Goal: Task Accomplishment & Management: Complete application form

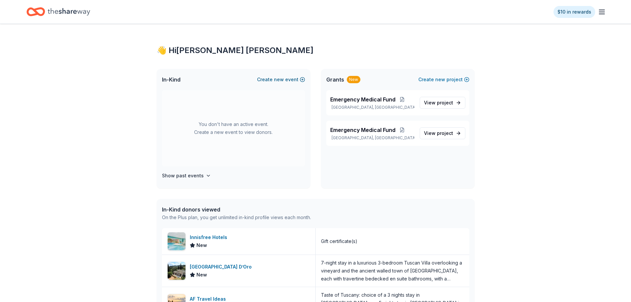
click at [281, 80] on span "new" at bounding box center [279, 80] width 10 height 8
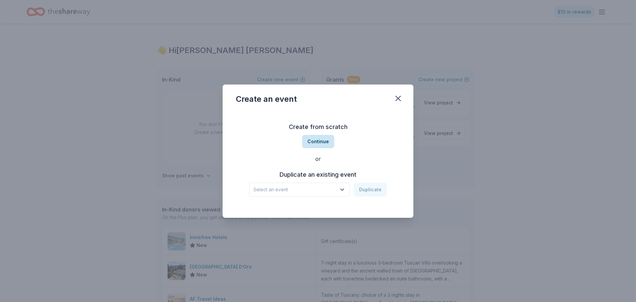
click at [328, 143] on button "Continue" at bounding box center [318, 141] width 32 height 13
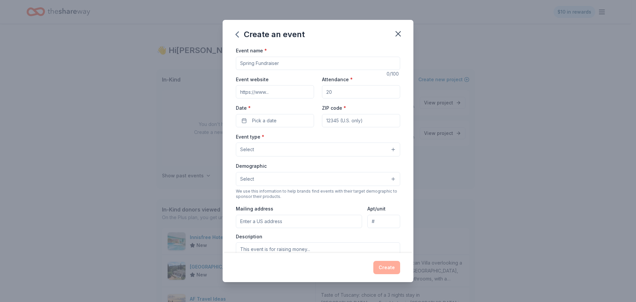
drag, startPoint x: 293, startPoint y: 62, endPoint x: 218, endPoint y: 65, distance: 75.3
click at [218, 65] on div "Create an event Event name * 0 /100 Event website Attendance * Date * Pick a da…" at bounding box center [318, 151] width 636 height 302
type input "Pet Palooza"
click at [275, 93] on input "Event website" at bounding box center [275, 91] width 78 height 13
type input "[URL][DOMAIN_NAME]"
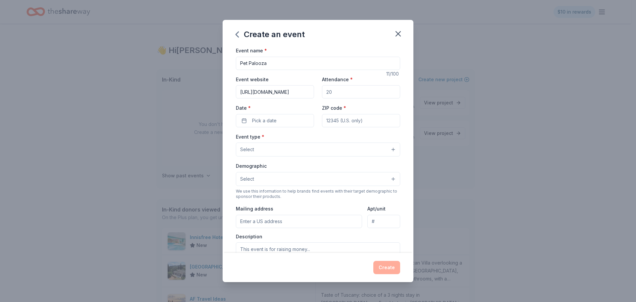
drag, startPoint x: 342, startPoint y: 90, endPoint x: 314, endPoint y: 97, distance: 28.3
click at [314, 97] on div "Event website [URL][DOMAIN_NAME] Attendance * Date * Pick a date ZIP code *" at bounding box center [318, 101] width 164 height 52
type input "1000"
click at [260, 121] on span "Pick a date" at bounding box center [264, 121] width 25 height 8
click at [307, 138] on button "Go to next month" at bounding box center [309, 138] width 9 height 9
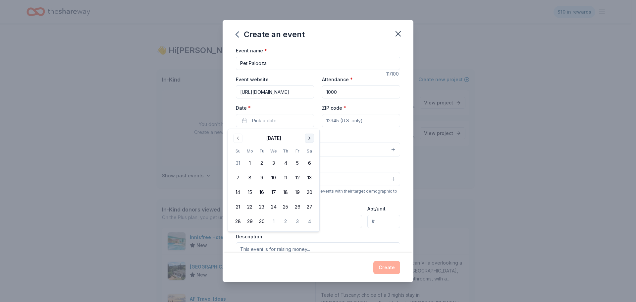
click at [307, 138] on button "Go to next month" at bounding box center [309, 138] width 9 height 9
click at [310, 178] on button "11" at bounding box center [310, 178] width 12 height 12
click at [239, 192] on button "12" at bounding box center [238, 192] width 12 height 12
click at [310, 178] on button "11" at bounding box center [310, 178] width 12 height 12
click at [356, 119] on input "ZIP code *" at bounding box center [361, 120] width 78 height 13
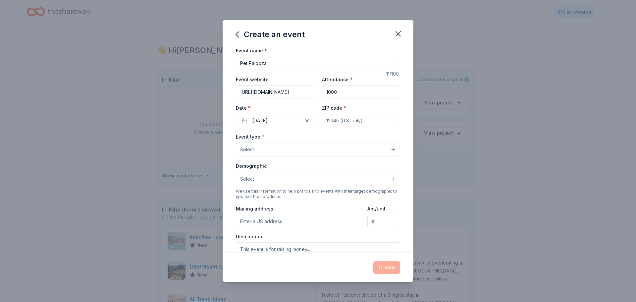
type input "34481"
click at [387, 147] on button "Select" at bounding box center [318, 150] width 164 height 14
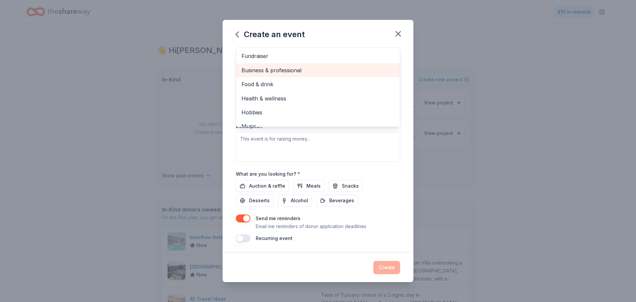
click at [292, 71] on span "Business & professional" at bounding box center [318, 70] width 153 height 9
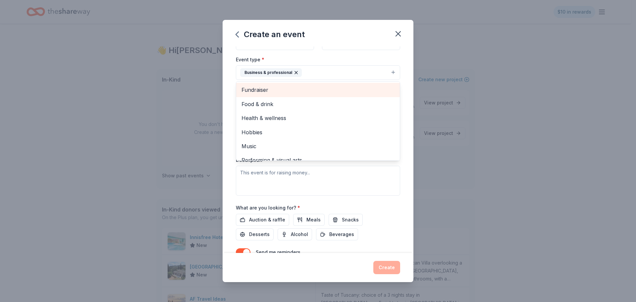
click at [267, 86] on span "Fundraiser" at bounding box center [318, 90] width 153 height 9
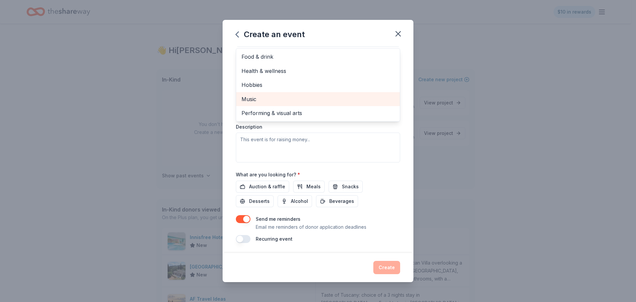
scroll to position [111, 0]
click at [300, 145] on div "Event type * Business & professional Fundraiser Food & drink Health & wellness …" at bounding box center [318, 92] width 164 height 140
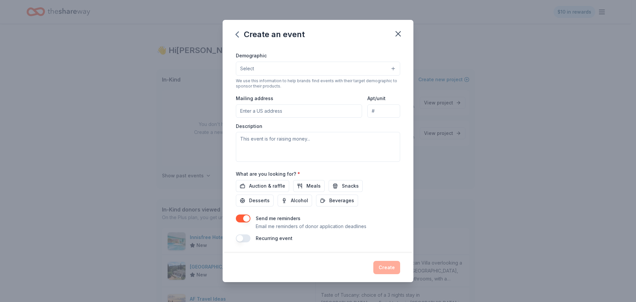
scroll to position [0, 0]
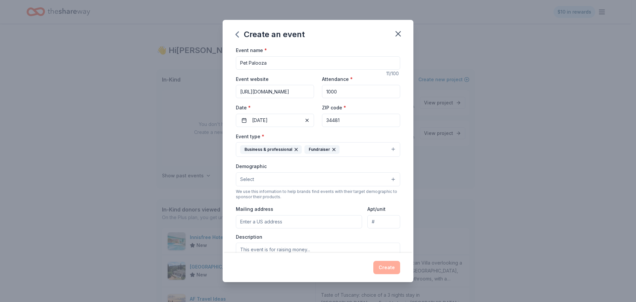
click at [386, 179] on button "Select" at bounding box center [318, 179] width 164 height 14
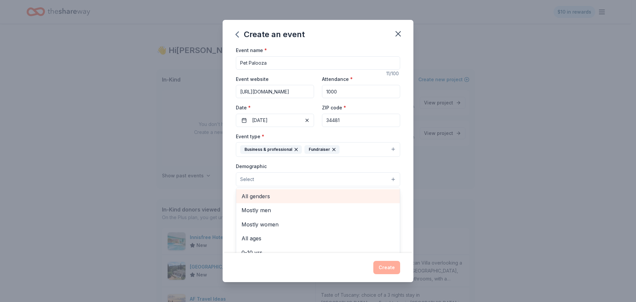
click at [261, 198] on span "All genders" at bounding box center [318, 196] width 153 height 9
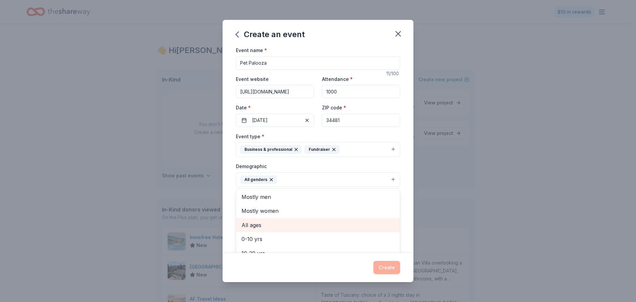
click at [254, 224] on span "All ages" at bounding box center [318, 225] width 153 height 9
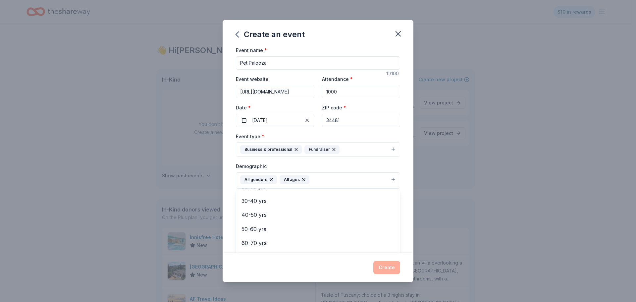
scroll to position [78, 0]
click at [402, 187] on div "Event name * Pet Palooza 11 /100 Event website [URL][DOMAIN_NAME] Attendance * …" at bounding box center [318, 149] width 191 height 206
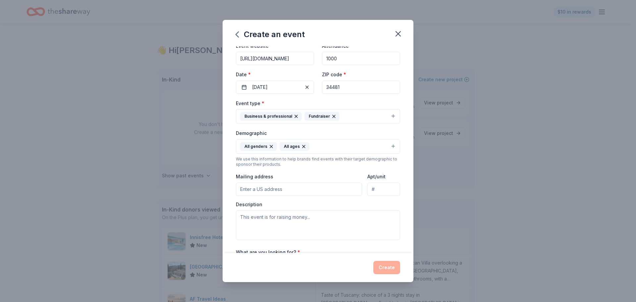
click at [266, 190] on input "Mailing address" at bounding box center [299, 189] width 126 height 13
type input "[STREET_ADDRESS]"
click at [383, 189] on input "Apt/unit" at bounding box center [384, 189] width 33 height 13
type input "D"
click at [253, 219] on textarea at bounding box center [318, 225] width 164 height 30
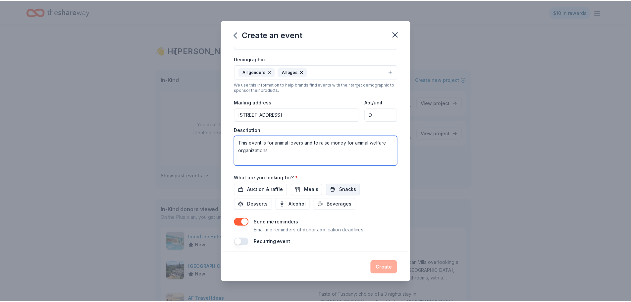
scroll to position [112, 0]
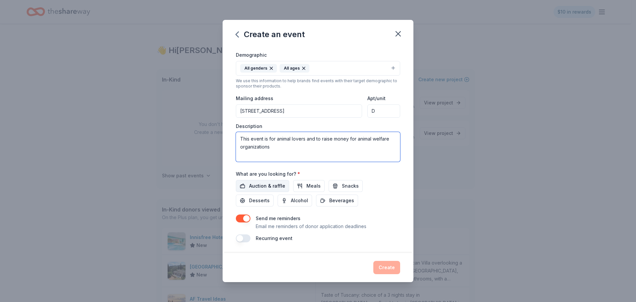
type textarea "This event is for animal lovers and to raise money for animal welfare organizat…"
click at [277, 184] on span "Auction & raffle" at bounding box center [267, 186] width 36 height 8
click at [384, 268] on button "Create" at bounding box center [386, 267] width 27 height 13
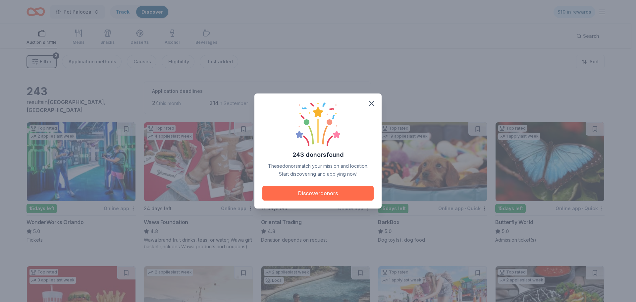
click at [321, 193] on button "Discover donors" at bounding box center [317, 193] width 111 height 15
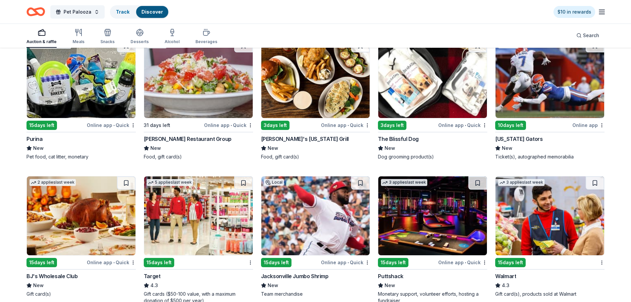
scroll to position [3623, 0]
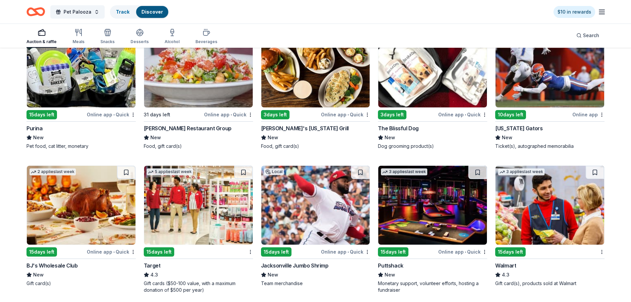
click at [391, 114] on div "3 days left" at bounding box center [392, 114] width 29 height 9
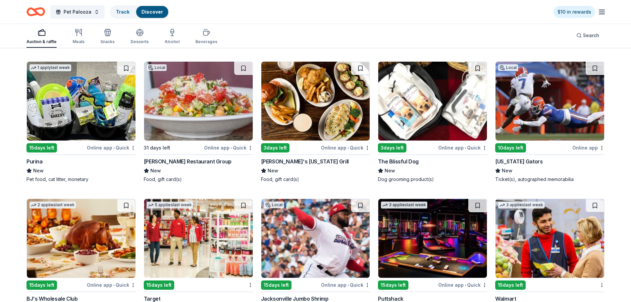
scroll to position [3557, 0]
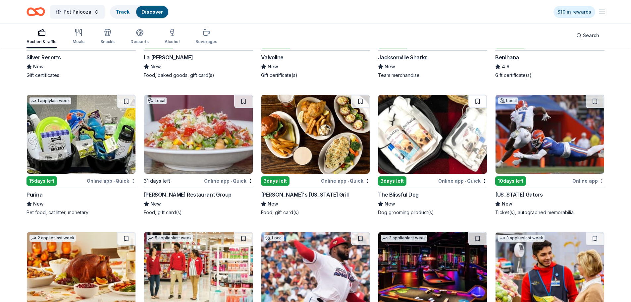
click at [485, 98] on button at bounding box center [478, 101] width 19 height 13
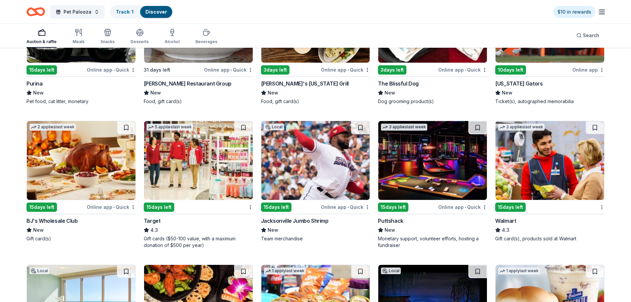
scroll to position [3656, 0]
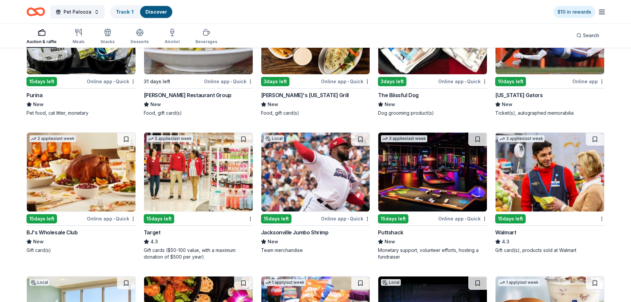
click at [516, 59] on img at bounding box center [550, 34] width 109 height 79
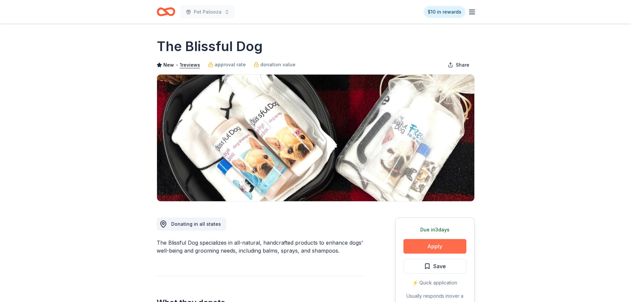
click at [426, 245] on button "Apply" at bounding box center [435, 246] width 63 height 15
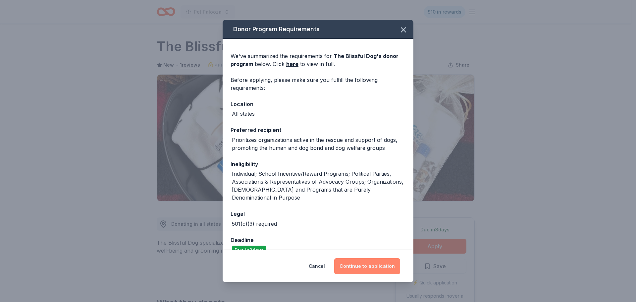
click at [351, 264] on button "Continue to application" at bounding box center [367, 266] width 66 height 16
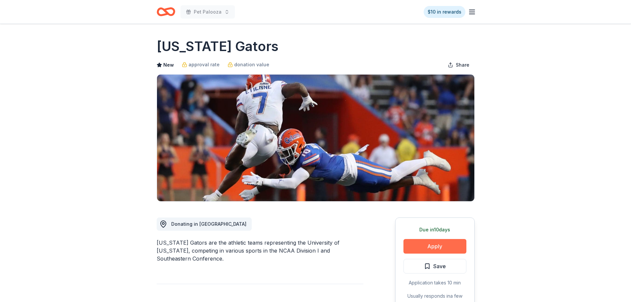
click at [435, 249] on button "Apply" at bounding box center [435, 246] width 63 height 15
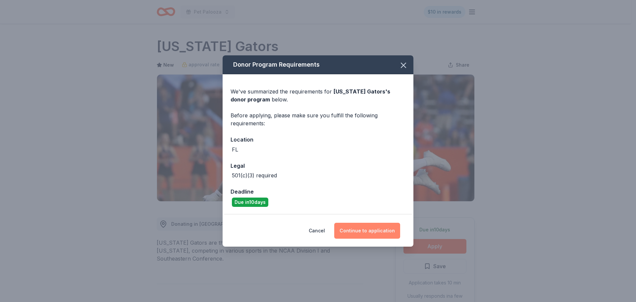
click at [369, 233] on button "Continue to application" at bounding box center [367, 231] width 66 height 16
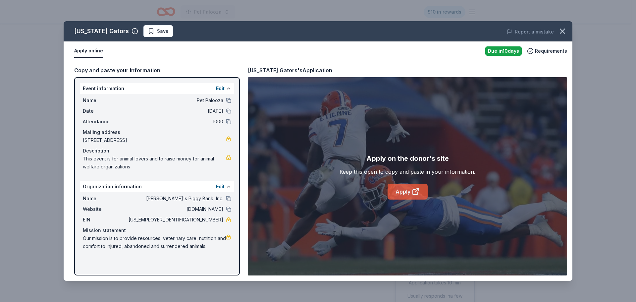
click at [410, 191] on link "Apply" at bounding box center [408, 192] width 40 height 16
